Goal: Transaction & Acquisition: Book appointment/travel/reservation

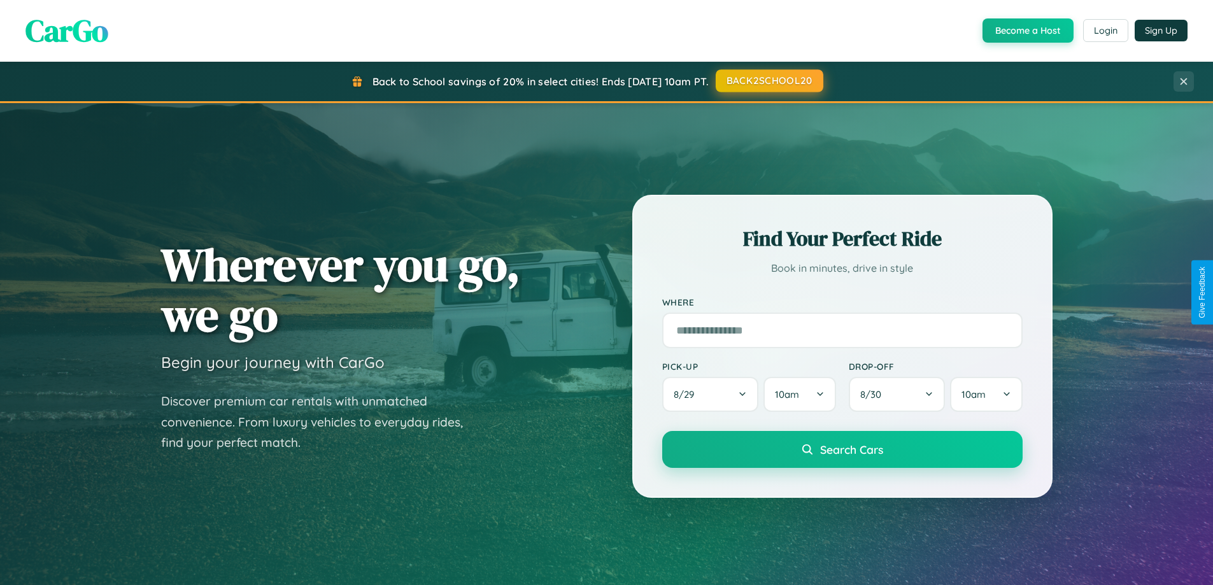
click at [769, 81] on button "BACK2SCHOOL20" at bounding box center [770, 80] width 108 height 23
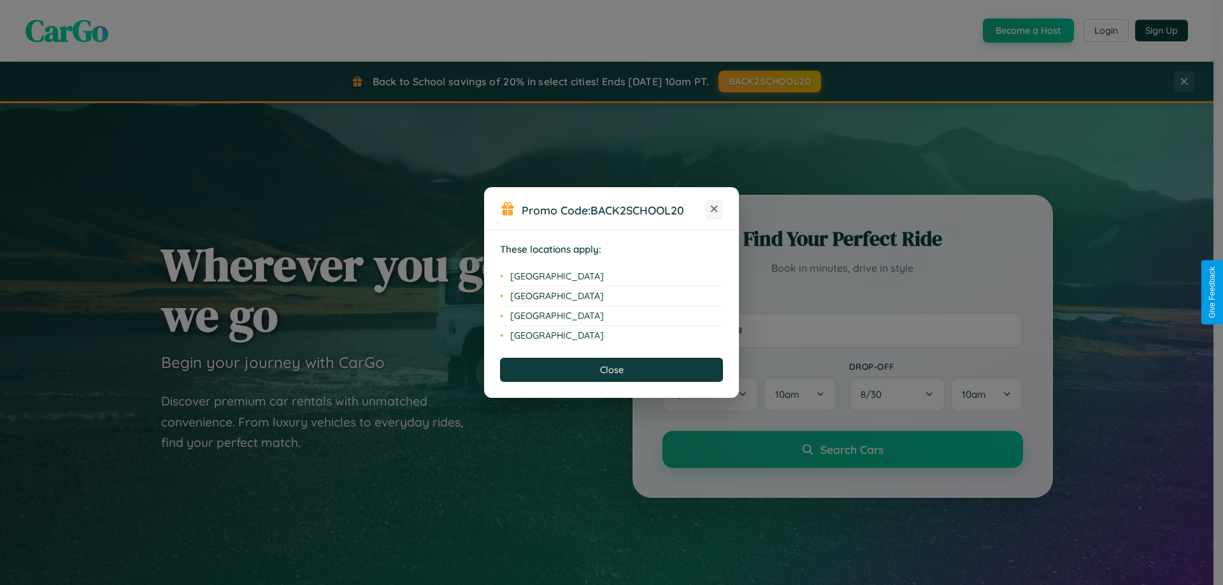
click at [714, 210] on icon at bounding box center [714, 209] width 7 height 7
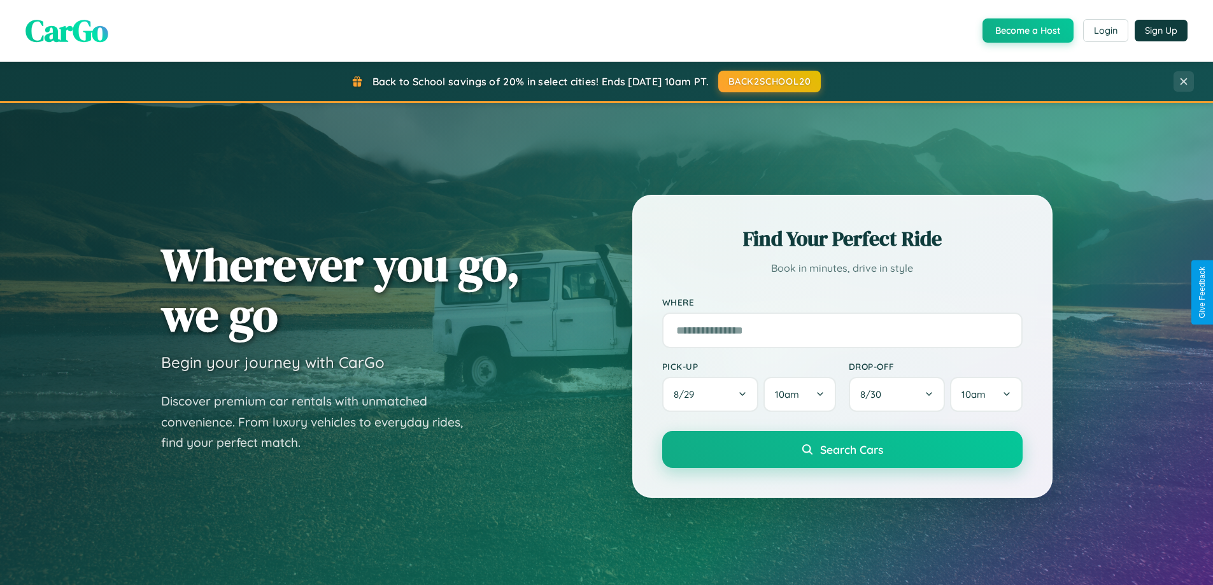
scroll to position [2451, 0]
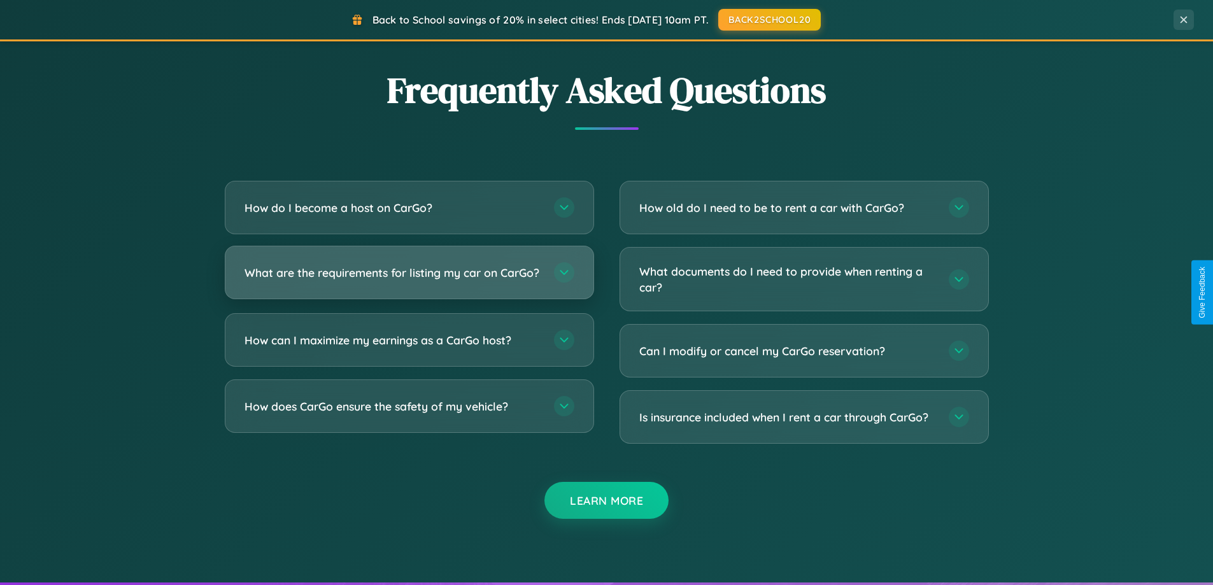
click at [409, 278] on h3 "What are the requirements for listing my car on CarGo?" at bounding box center [393, 273] width 297 height 16
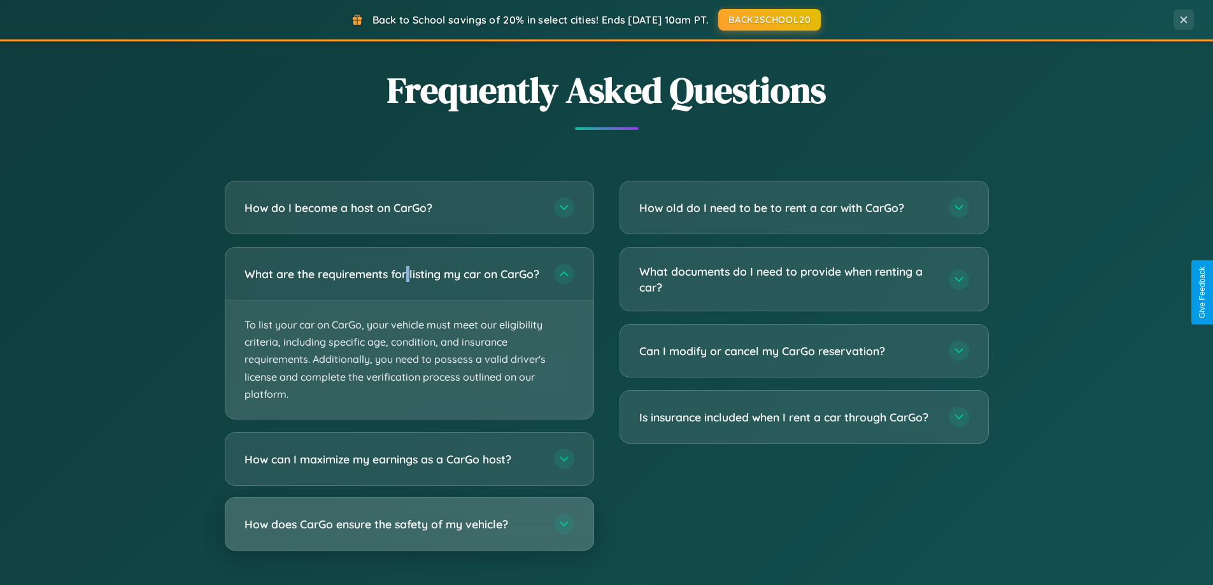
click at [409, 532] on h3 "How does CarGo ensure the safety of my vehicle?" at bounding box center [393, 524] width 297 height 16
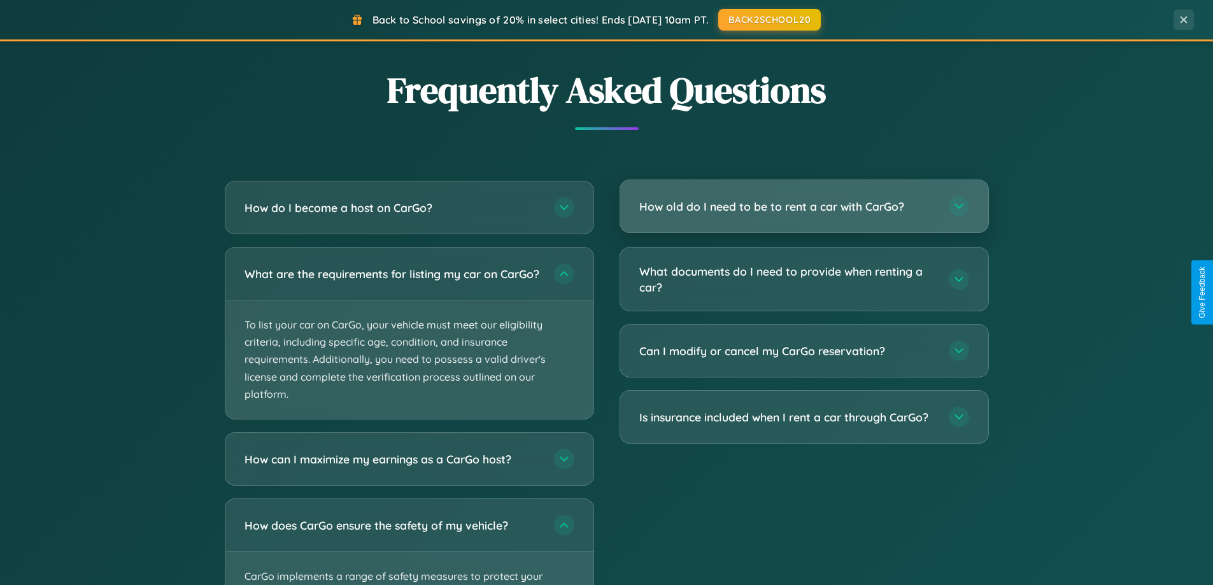
click at [804, 207] on h3 "How old do I need to be to rent a car with CarGo?" at bounding box center [787, 207] width 297 height 16
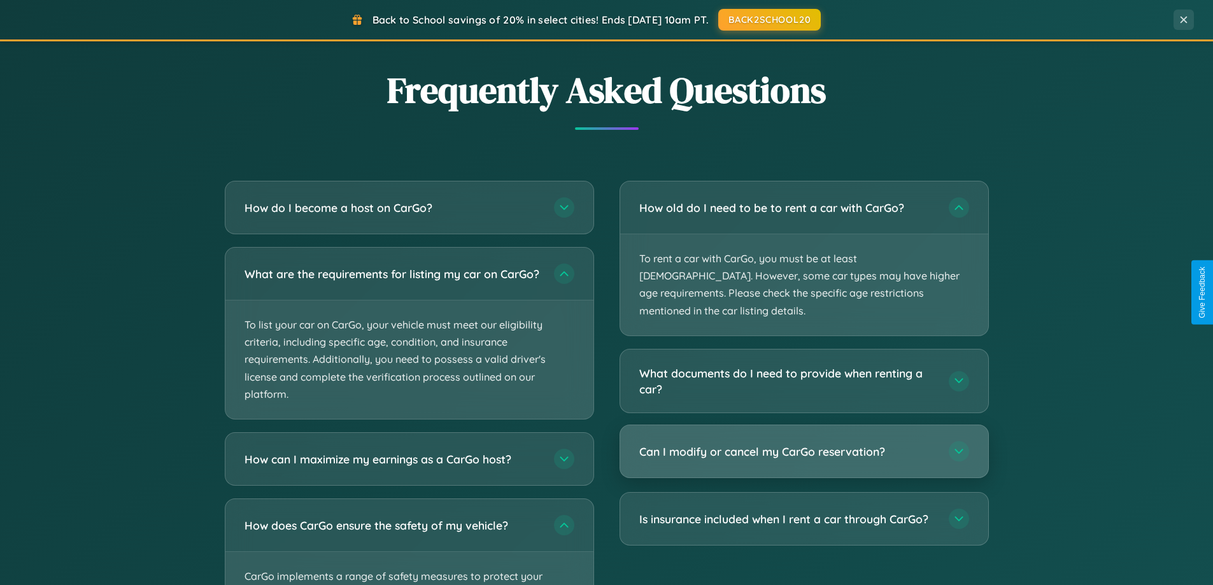
click at [804, 444] on h3 "Can I modify or cancel my CarGo reservation?" at bounding box center [787, 452] width 297 height 16
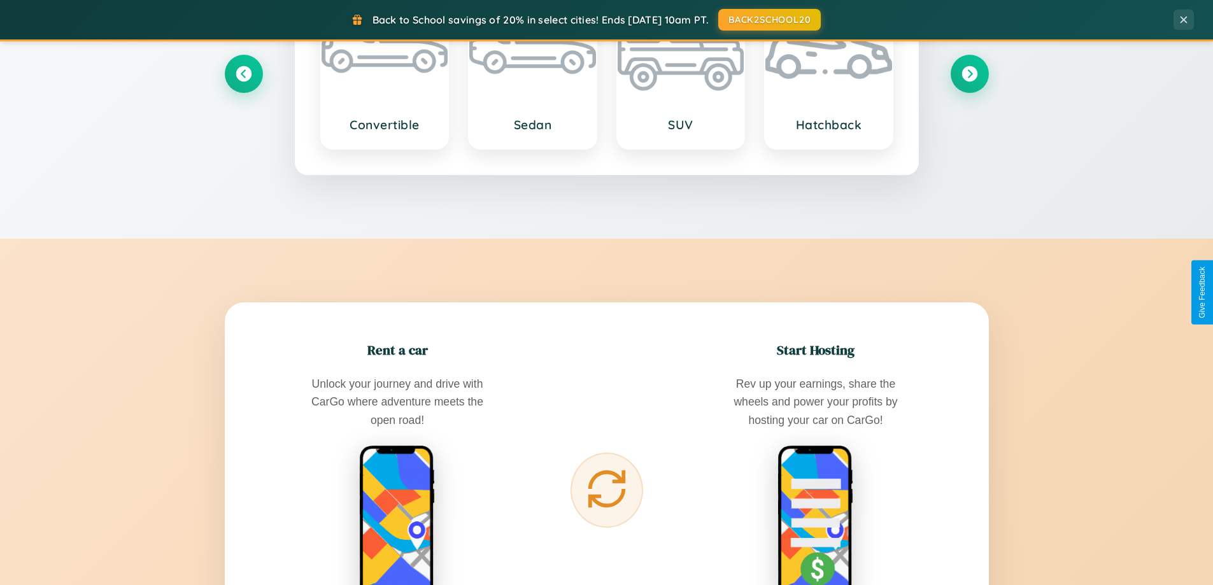
scroll to position [0, 0]
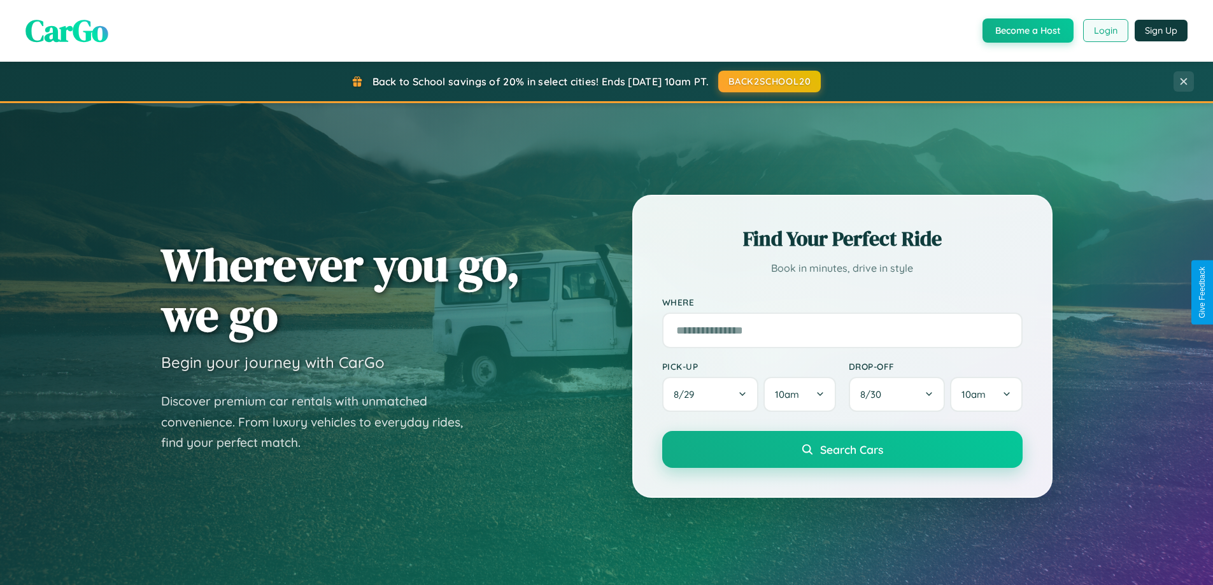
click at [1105, 31] on button "Login" at bounding box center [1105, 30] width 45 height 23
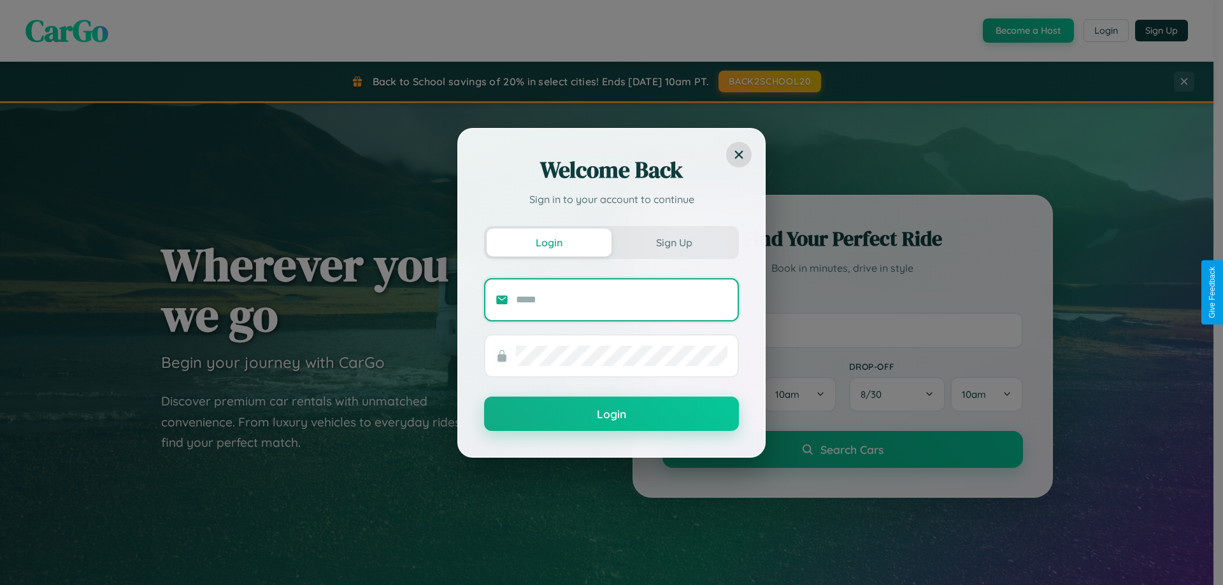
click at [622, 299] on input "text" at bounding box center [621, 300] width 211 height 20
type input "**********"
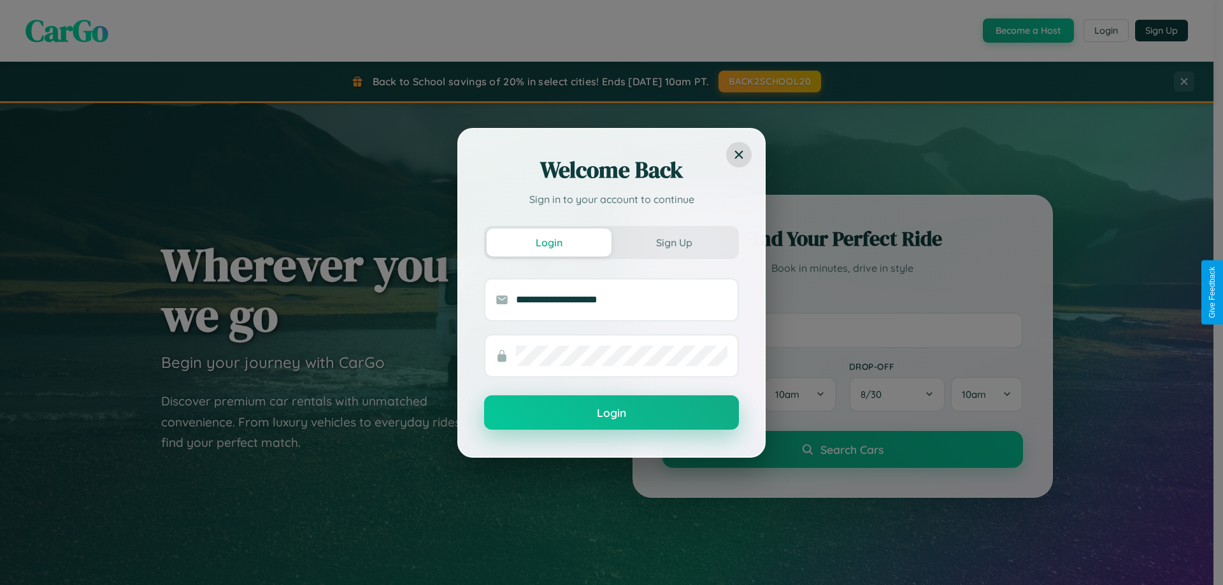
click at [611, 413] on button "Login" at bounding box center [611, 412] width 255 height 34
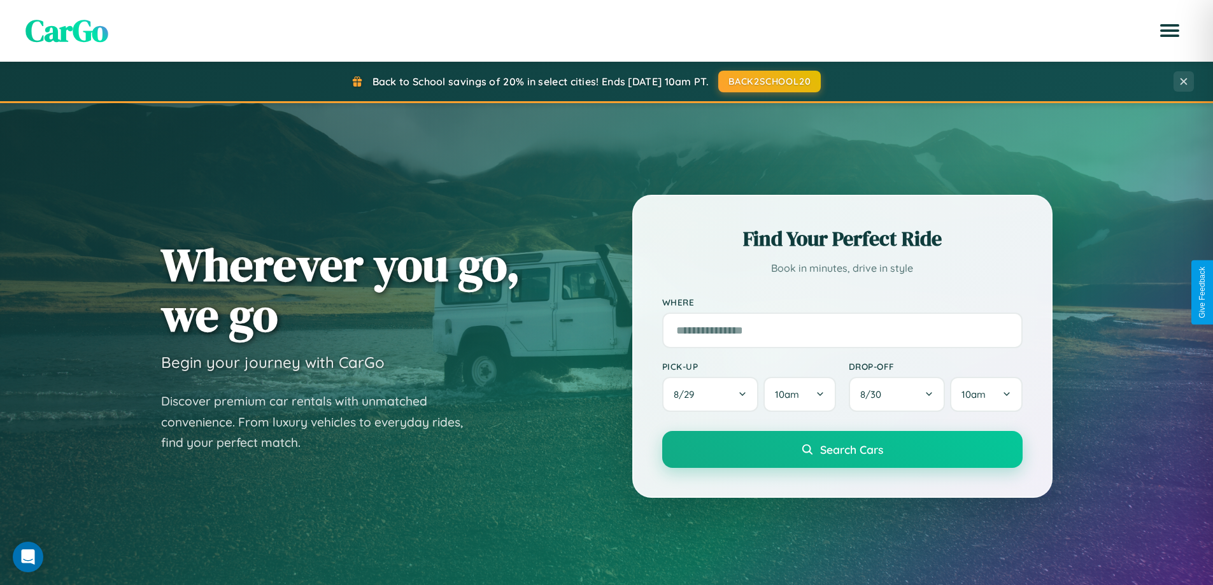
scroll to position [2046, 0]
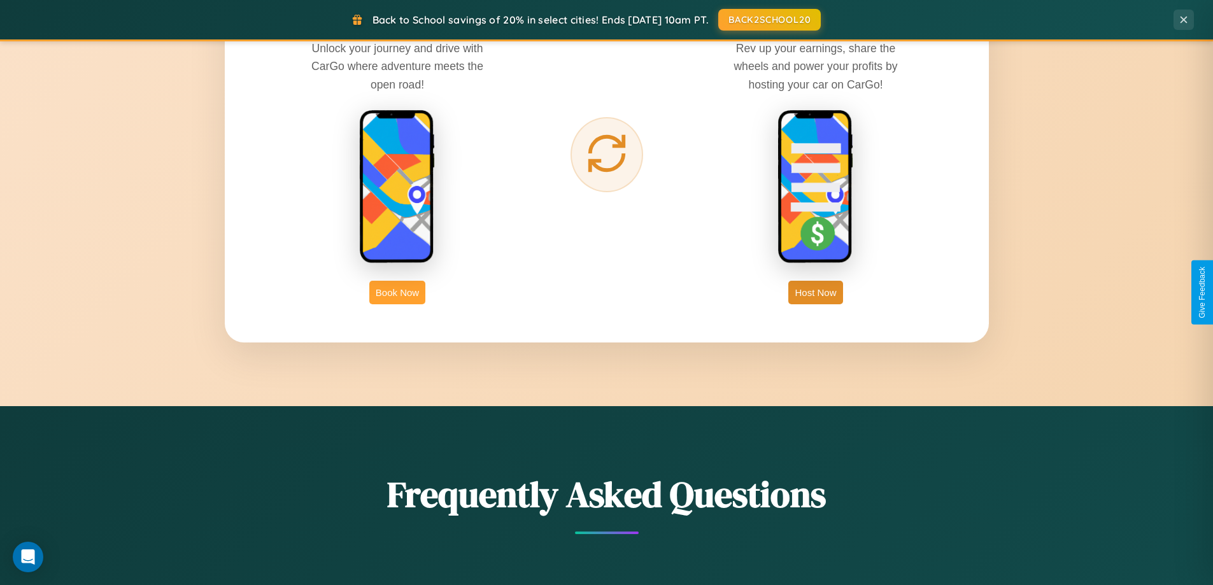
click at [397, 292] on button "Book Now" at bounding box center [397, 293] width 56 height 24
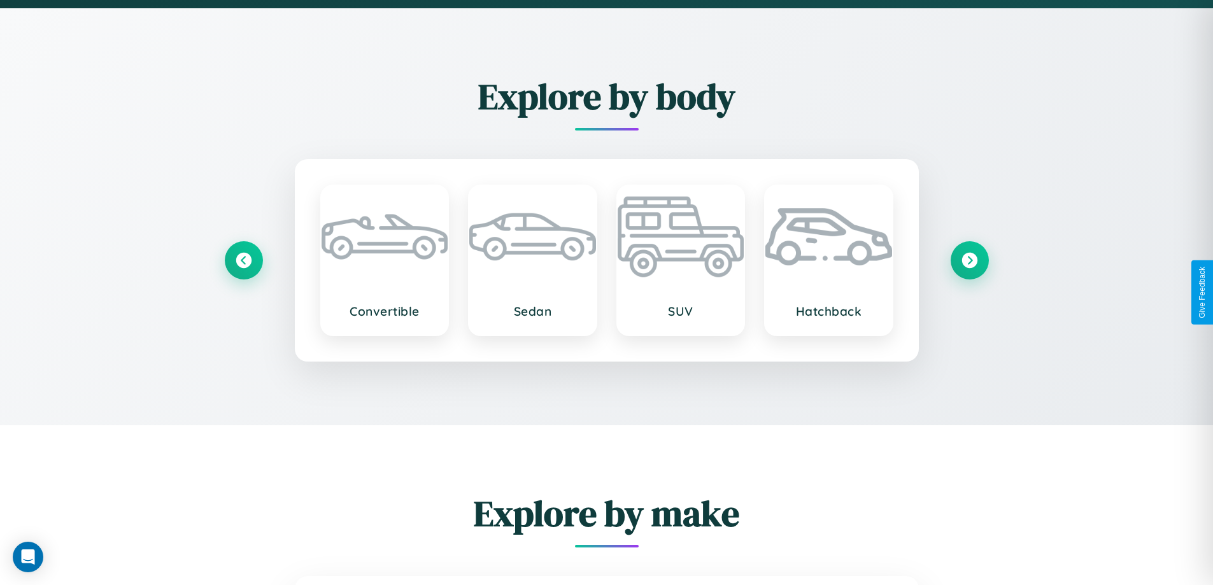
scroll to position [1709, 0]
